Goal: Check status: Check status

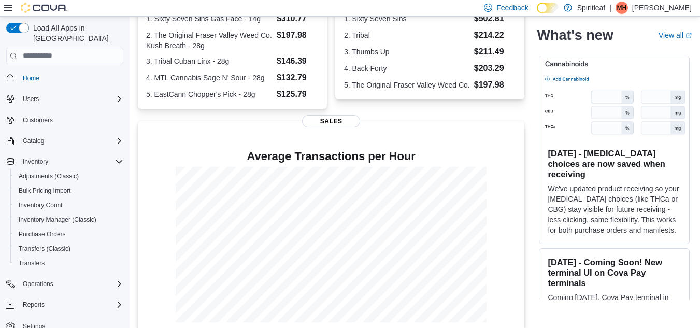
scroll to position [262, 0]
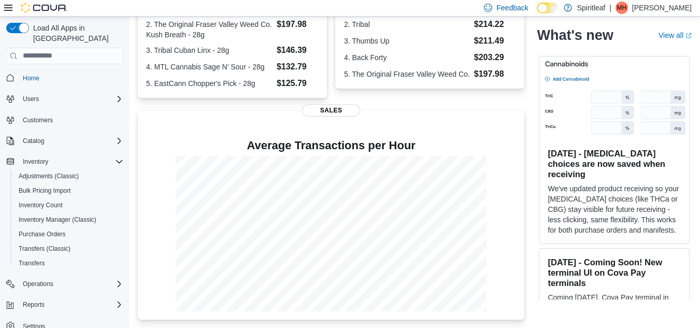
drag, startPoint x: 225, startPoint y: 150, endPoint x: 535, endPoint y: 186, distance: 312.2
click at [535, 186] on div "Spiritleaf Updated 3 minute(s) ago 0 units / 0 g Expired or Expiring in Next 30…" at bounding box center [415, 62] width 554 height 515
